Goal: Task Accomplishment & Management: Use online tool/utility

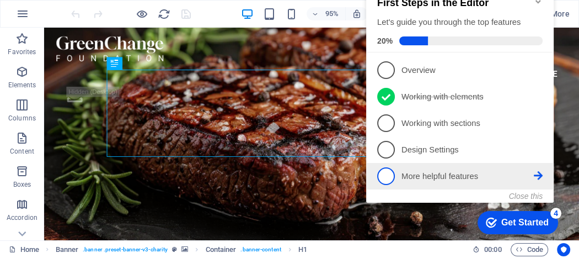
click at [503, 170] on p "More helpful features - incomplete" at bounding box center [468, 176] width 132 height 12
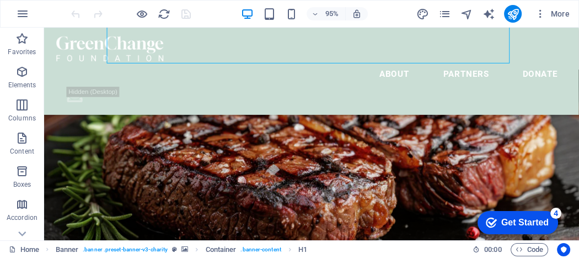
scroll to position [196, 0]
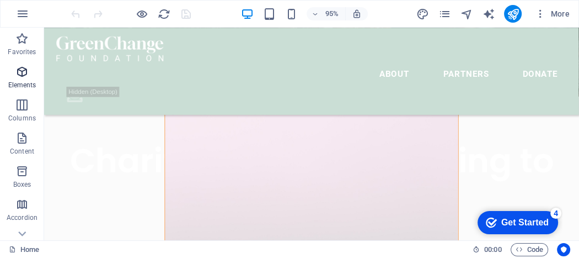
click at [24, 73] on icon "button" at bounding box center [21, 71] width 13 height 13
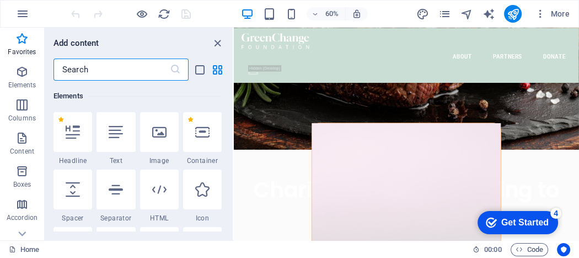
scroll to position [73, 0]
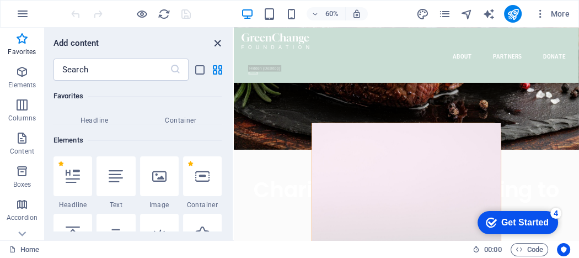
click at [218, 44] on icon "close panel" at bounding box center [217, 43] width 13 height 13
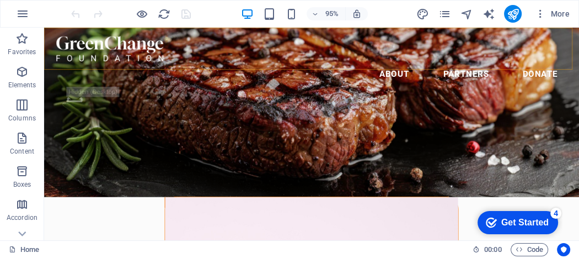
scroll to position [0, 0]
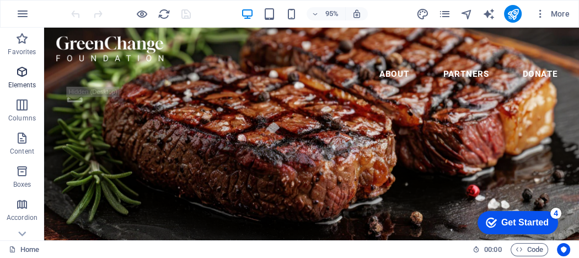
click at [23, 73] on icon "button" at bounding box center [21, 71] width 13 height 13
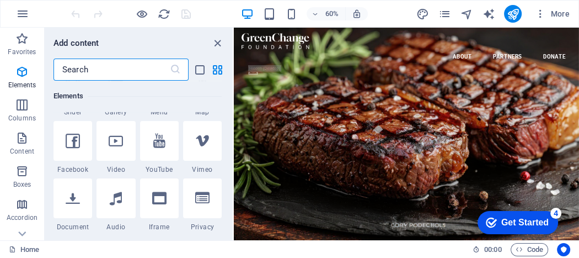
scroll to position [294, 0]
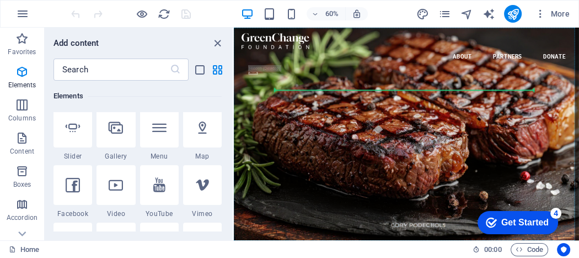
select select "%"
